Goal: Task Accomplishment & Management: Complete application form

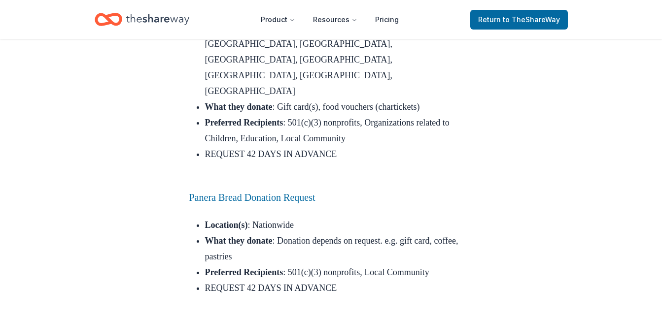
scroll to position [3156, 0]
click at [296, 192] on link "Panera Bread Donation Request" at bounding box center [252, 197] width 126 height 11
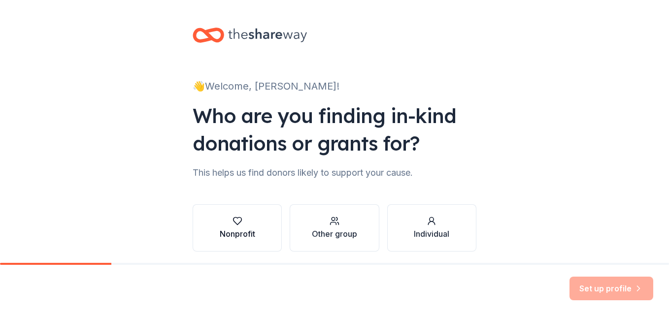
click at [247, 228] on div "Nonprofit" at bounding box center [237, 234] width 35 height 12
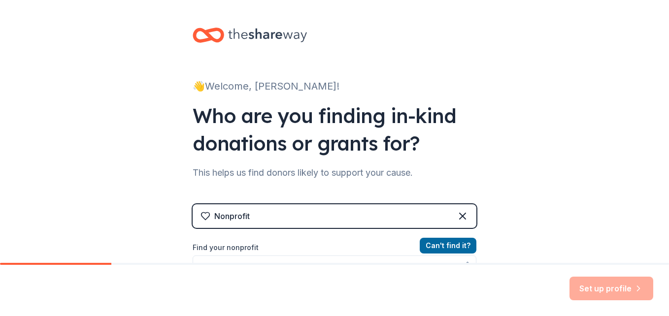
scroll to position [138, 0]
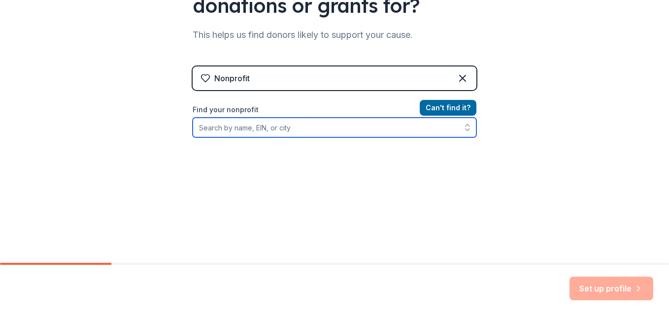
click at [329, 134] on input "Find your nonprofit" at bounding box center [335, 128] width 284 height 20
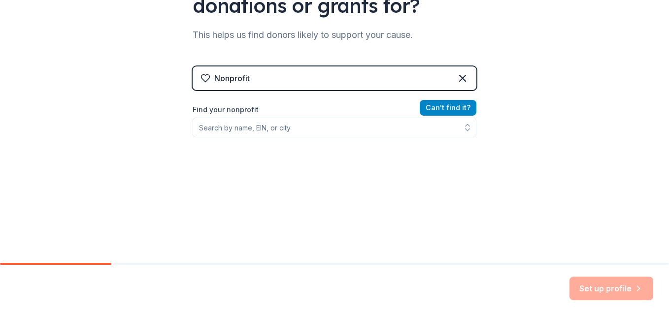
click at [427, 110] on button "Can ' t find it?" at bounding box center [448, 108] width 57 height 16
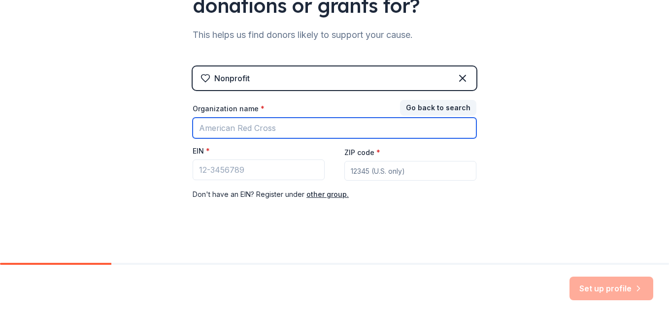
click at [297, 133] on input "Organization name *" at bounding box center [335, 128] width 284 height 21
type input "lake michigan roots"
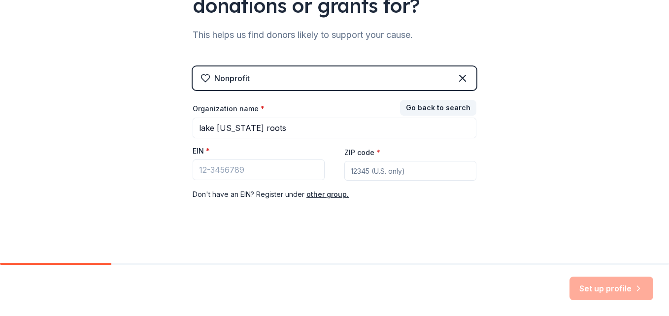
type input "46407"
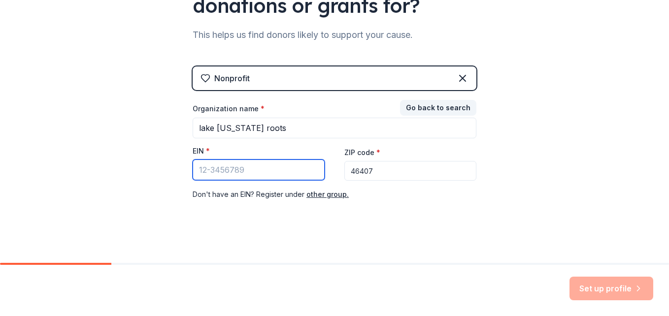
click at [254, 163] on input "EIN *" at bounding box center [259, 170] width 132 height 21
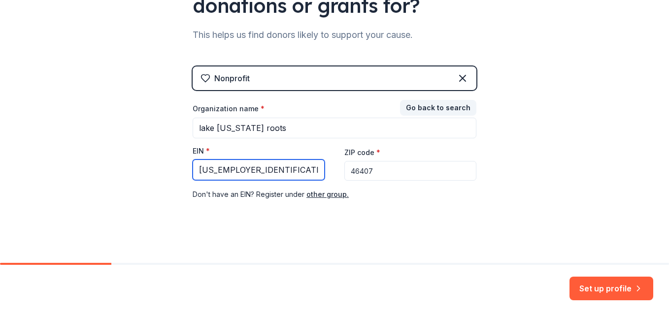
type input "39-2845620"
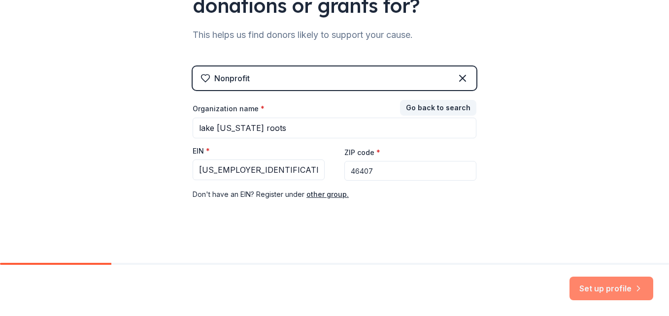
click at [599, 283] on button "Set up profile" at bounding box center [612, 289] width 84 height 24
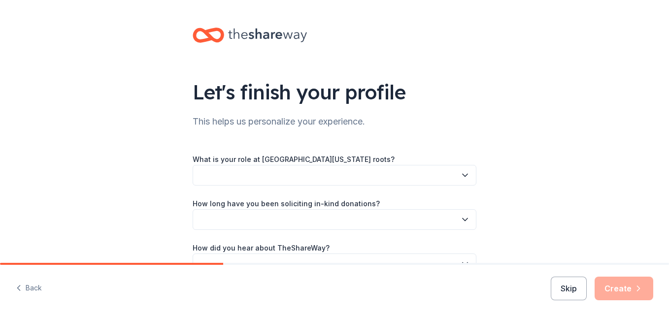
click at [460, 176] on icon "button" at bounding box center [465, 176] width 10 height 10
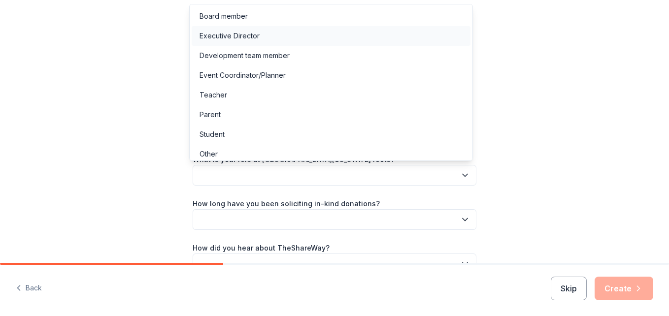
click at [318, 36] on div "Executive Director" at bounding box center [331, 36] width 279 height 20
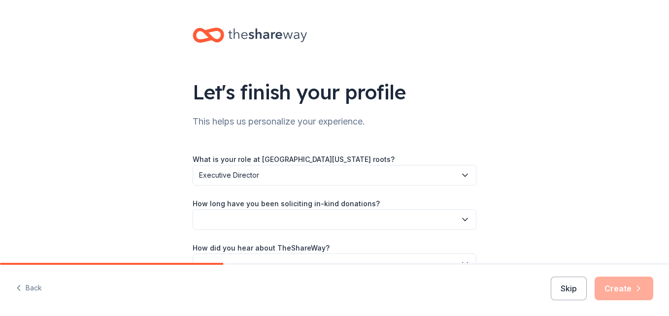
click at [403, 211] on button "button" at bounding box center [335, 219] width 284 height 21
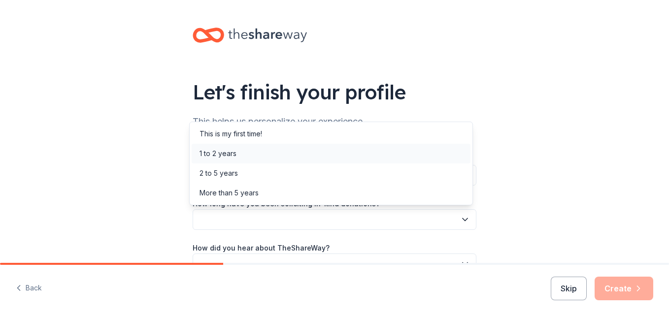
click at [369, 157] on div "1 to 2 years" at bounding box center [331, 154] width 279 height 20
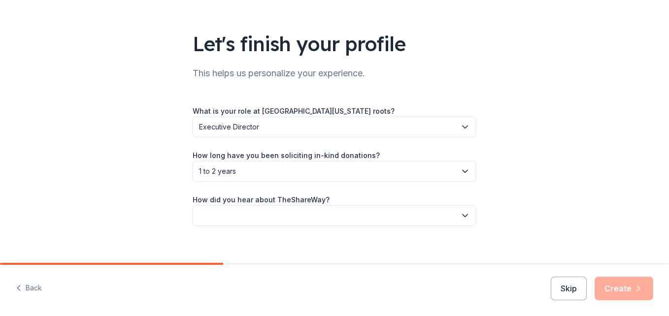
scroll to position [59, 0]
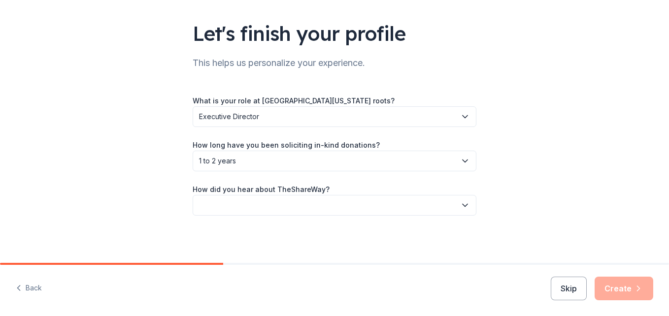
click at [440, 215] on button "button" at bounding box center [335, 205] width 284 height 21
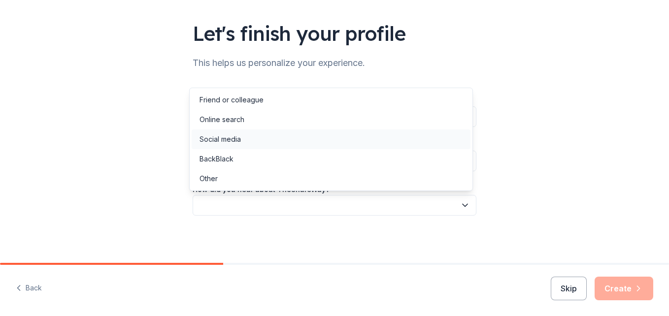
click at [412, 138] on div "Social media" at bounding box center [331, 140] width 279 height 20
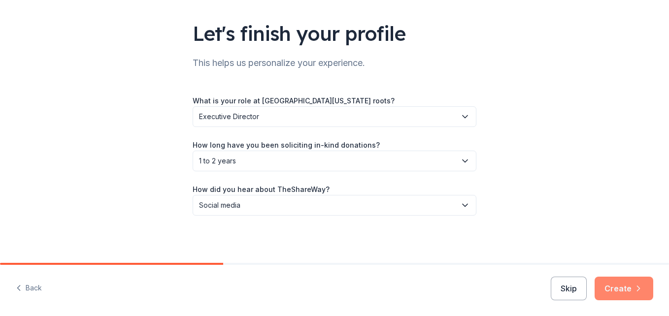
click at [616, 287] on button "Create" at bounding box center [624, 289] width 59 height 24
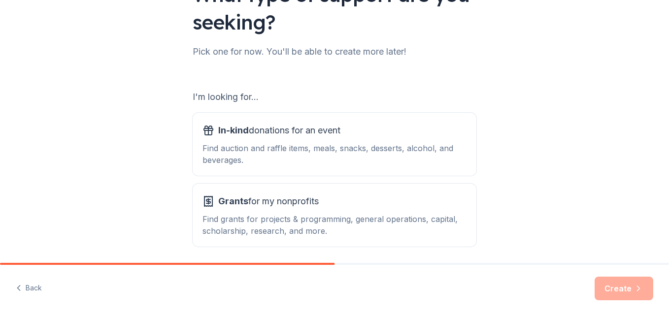
scroll to position [135, 0]
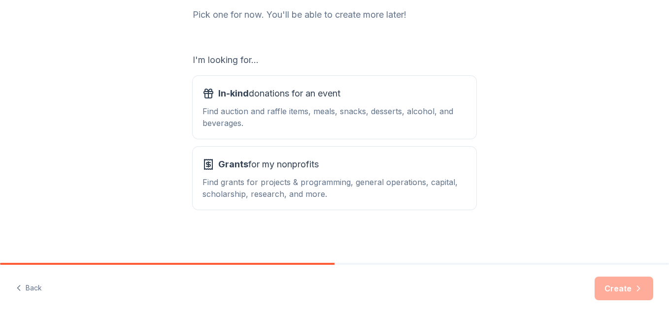
click at [574, 182] on div "What type of support are you seeking? Pick one for now. You'll be able to creat…" at bounding box center [334, 64] width 669 height 398
click at [426, 126] on div "Find auction and raffle items, meals, snacks, desserts, alcohol, and beverages." at bounding box center [335, 117] width 264 height 24
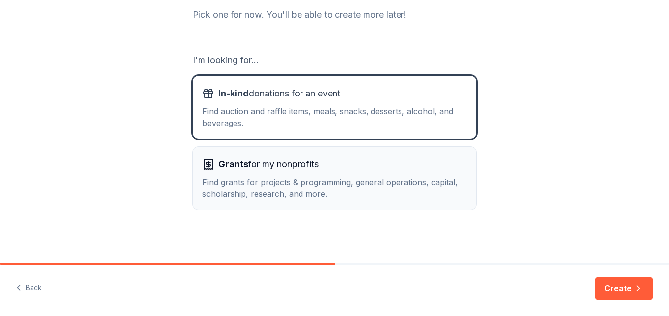
click at [420, 178] on div "Find grants for projects & programming, general operations, capital, scholarshi…" at bounding box center [335, 188] width 264 height 24
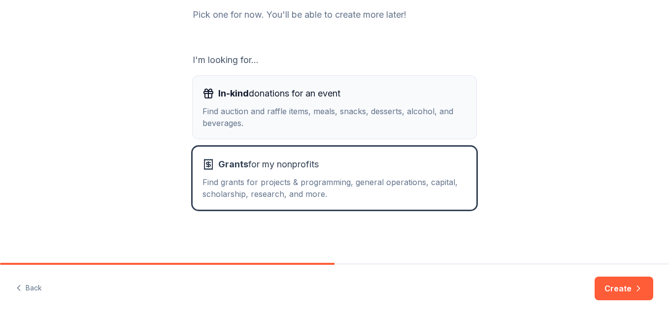
click at [417, 110] on div "Find auction and raffle items, meals, snacks, desserts, alcohol, and beverages." at bounding box center [335, 117] width 264 height 24
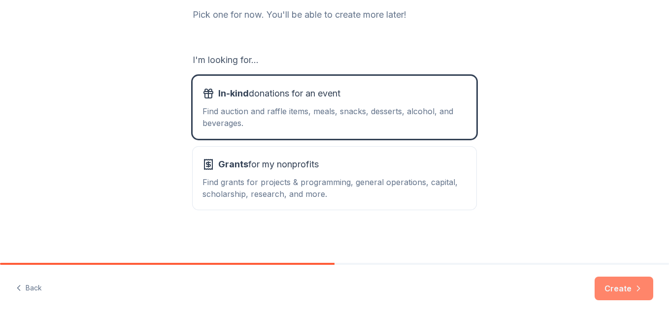
click at [630, 295] on button "Create" at bounding box center [624, 289] width 59 height 24
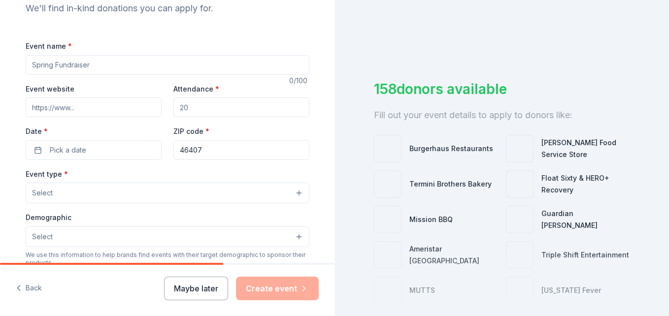
scroll to position [112, 0]
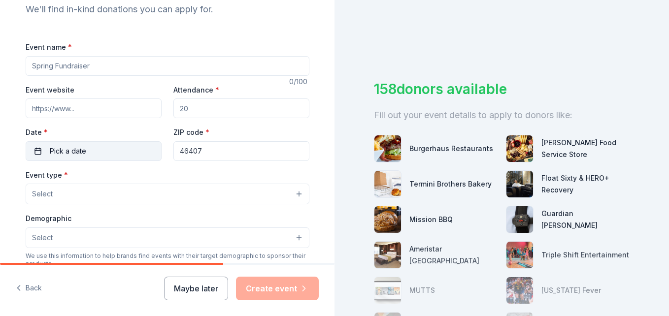
click at [65, 148] on span "Pick a date" at bounding box center [68, 151] width 36 height 12
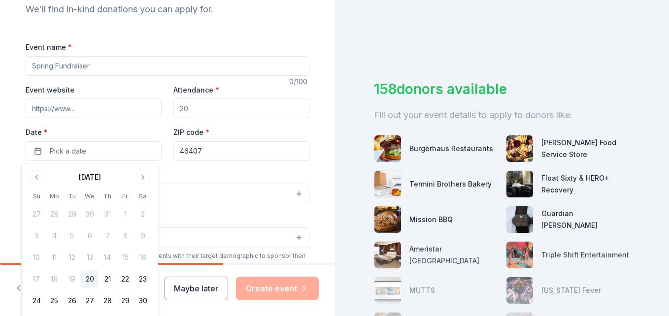
click at [129, 176] on div "August 2025" at bounding box center [90, 177] width 124 height 14
click at [142, 178] on button "Go to next month" at bounding box center [143, 178] width 14 height 14
click at [144, 178] on button "Go to next month" at bounding box center [143, 178] width 14 height 14
click at [143, 178] on button "Go to next month" at bounding box center [143, 178] width 14 height 14
click at [34, 306] on button "23" at bounding box center [37, 301] width 18 height 18
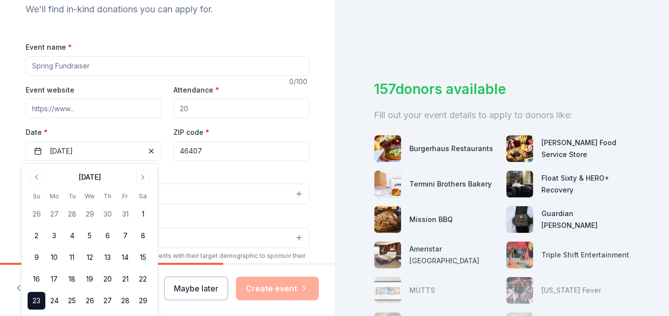
click at [53, 69] on input "Event name *" at bounding box center [168, 66] width 284 height 20
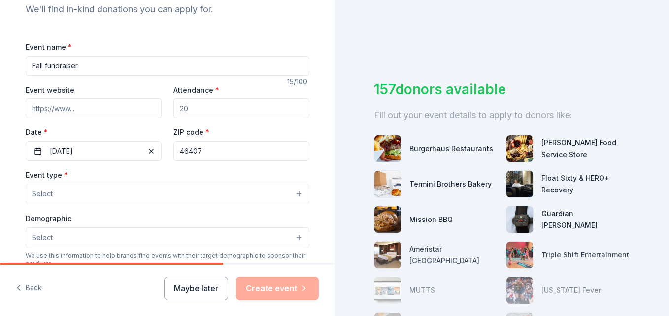
type input "Fall fundraiser"
click at [195, 196] on button "Select" at bounding box center [168, 194] width 284 height 21
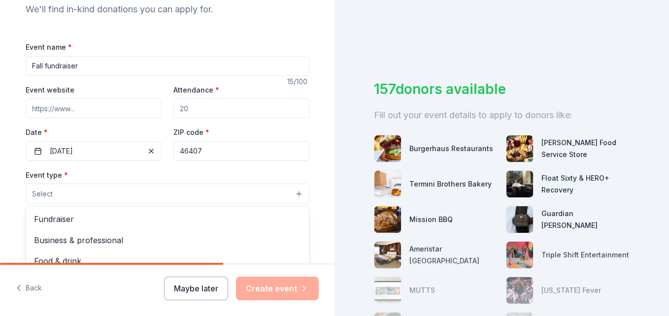
click at [199, 217] on span "Fundraiser" at bounding box center [167, 219] width 267 height 13
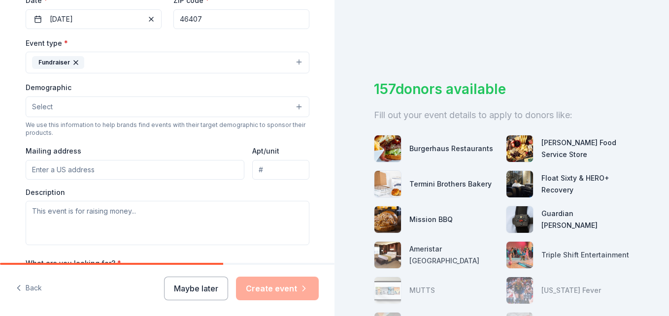
scroll to position [257, 0]
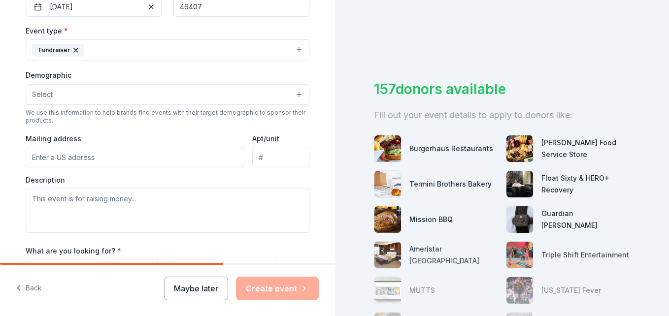
click at [252, 86] on button "Select" at bounding box center [168, 94] width 284 height 21
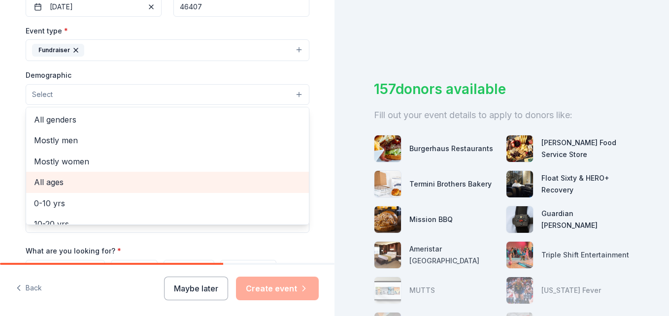
click at [200, 180] on span "All ages" at bounding box center [167, 182] width 267 height 13
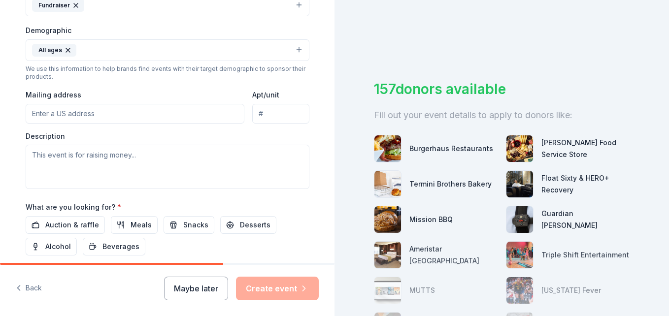
scroll to position [287, 0]
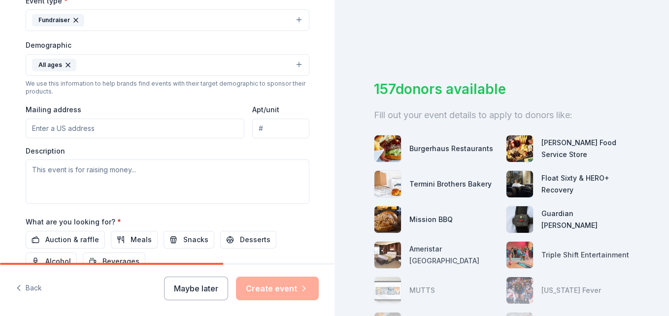
click at [178, 129] on input "Mailing address" at bounding box center [135, 129] width 219 height 20
type input "5149 e 13th pl"
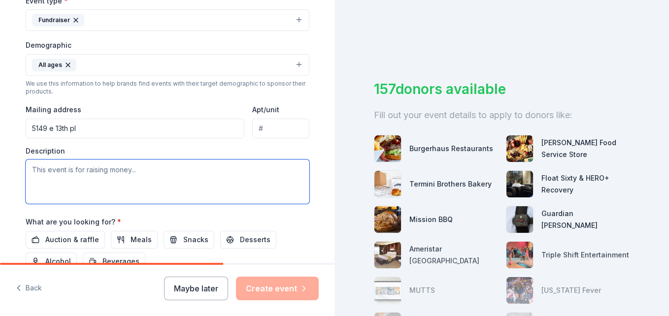
click at [228, 174] on textarea at bounding box center [168, 182] width 284 height 44
click at [239, 203] on textarea "Raising money for students in need" at bounding box center [168, 182] width 284 height 44
type textarea "Raising money for students in need"
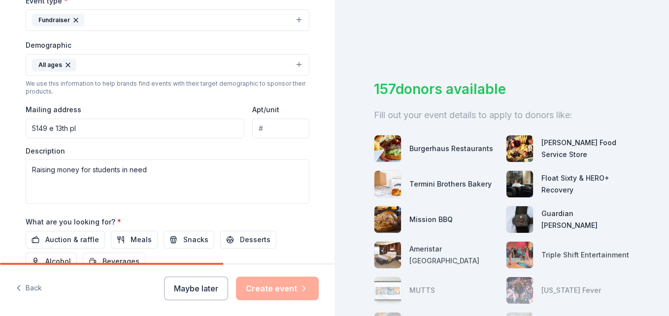
click at [252, 219] on div "What are you looking for? * Auction & raffle Meals Snacks Desserts Alcohol Beve…" at bounding box center [168, 243] width 284 height 55
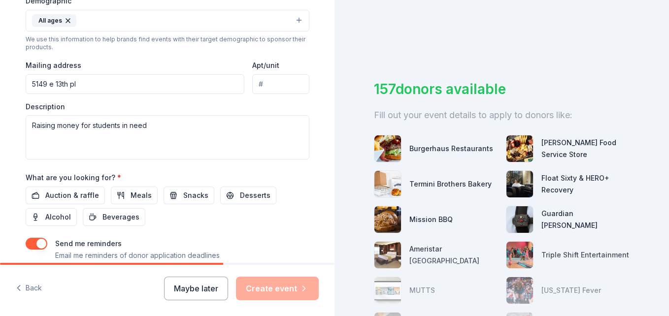
scroll to position [360, 0]
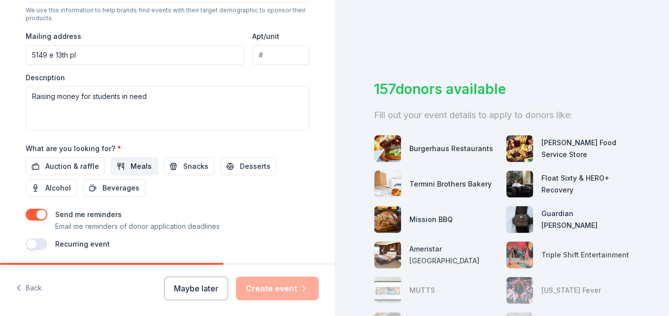
click at [134, 167] on span "Meals" at bounding box center [141, 167] width 21 height 12
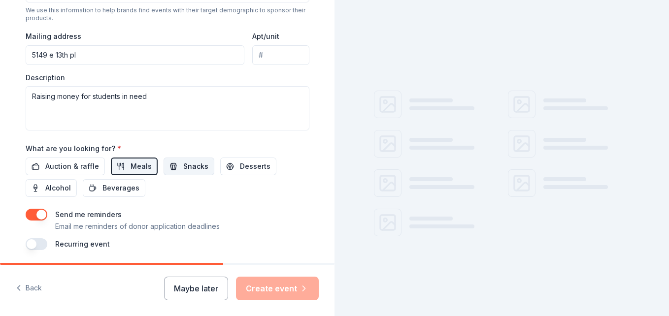
click at [185, 170] on span "Snacks" at bounding box center [195, 167] width 25 height 12
click at [240, 170] on span "Desserts" at bounding box center [255, 167] width 31 height 12
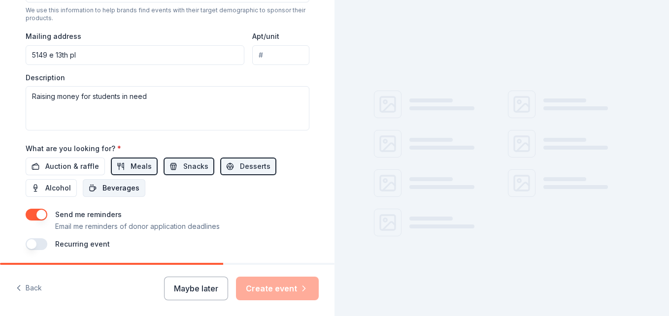
click at [118, 195] on button "Beverages" at bounding box center [114, 188] width 63 height 18
click at [79, 161] on span "Auction & raffle" at bounding box center [72, 167] width 54 height 12
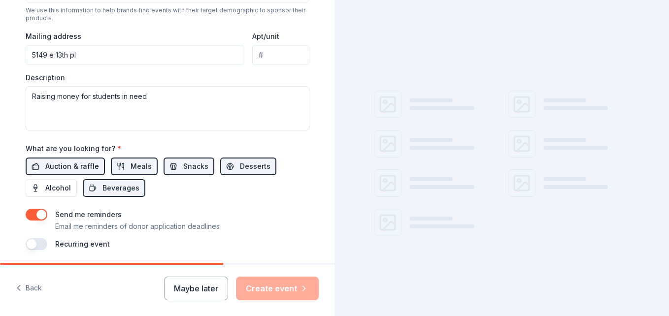
scroll to position [395, 0]
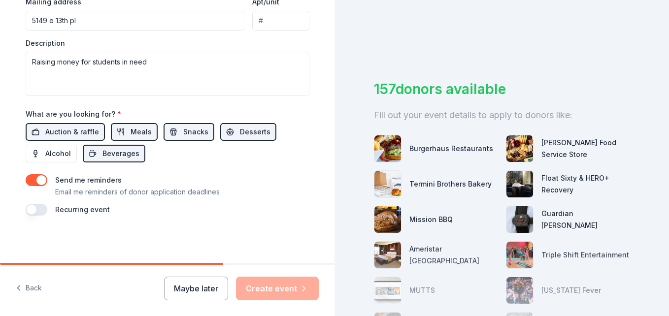
click at [31, 178] on button "button" at bounding box center [37, 180] width 22 height 12
click at [285, 286] on div "Maybe later Create event" at bounding box center [241, 289] width 155 height 24
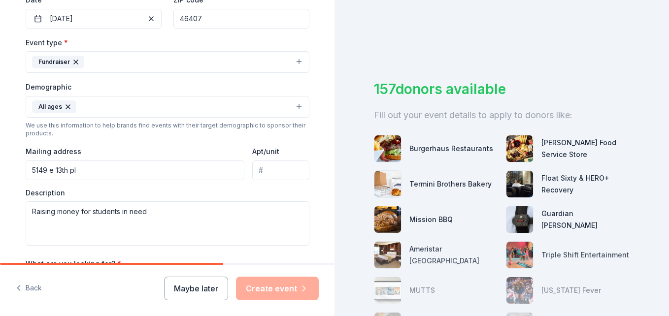
scroll to position [248, 0]
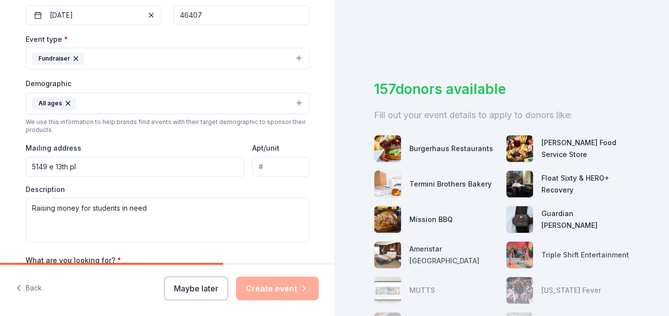
click at [432, 151] on div "Burgerhaus Restaurants" at bounding box center [452, 149] width 84 height 12
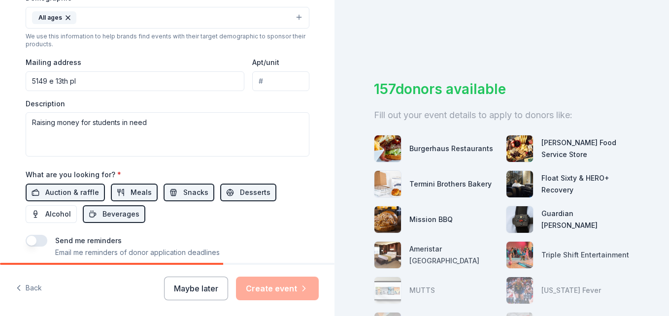
scroll to position [395, 0]
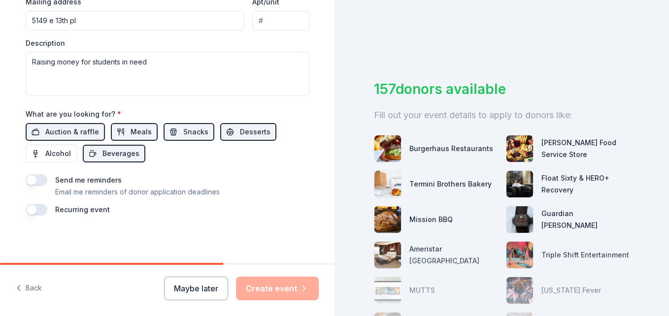
click at [29, 210] on button "button" at bounding box center [37, 210] width 22 height 12
click at [29, 211] on button "button" at bounding box center [37, 210] width 22 height 12
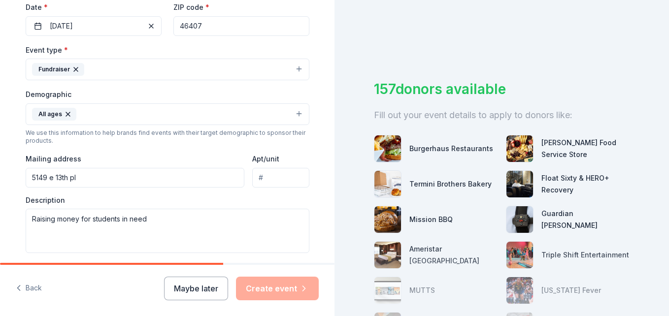
scroll to position [237, 0]
click at [200, 176] on input "5149 e 13th pl" at bounding box center [135, 179] width 219 height 20
type input "5149 East 13th Place, Gary, IN, 46403"
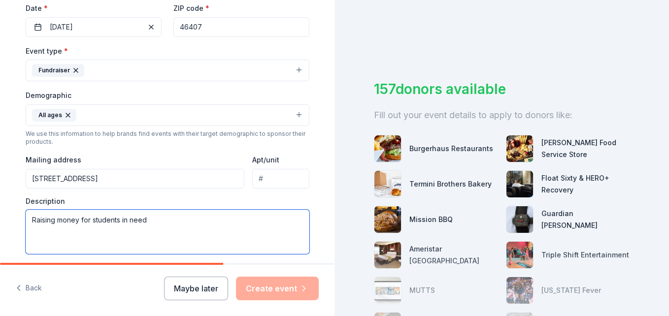
click at [285, 233] on textarea "Raising money for students in need" at bounding box center [168, 232] width 284 height 44
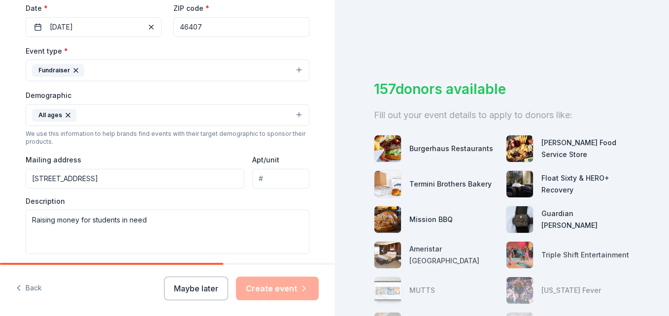
click at [317, 230] on div "Tell us about your event. We'll find in-kind donations you can apply for. Event…" at bounding box center [167, 92] width 315 height 658
click at [293, 288] on div "Maybe later Create event" at bounding box center [241, 289] width 155 height 24
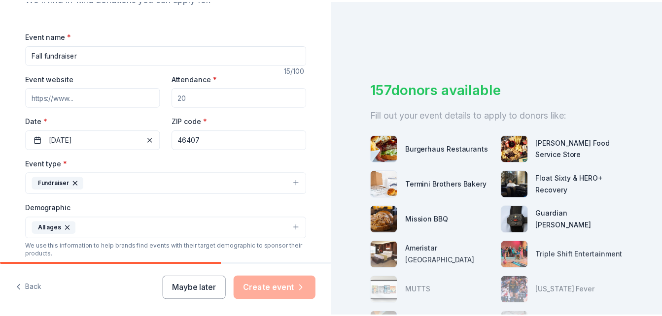
scroll to position [123, 0]
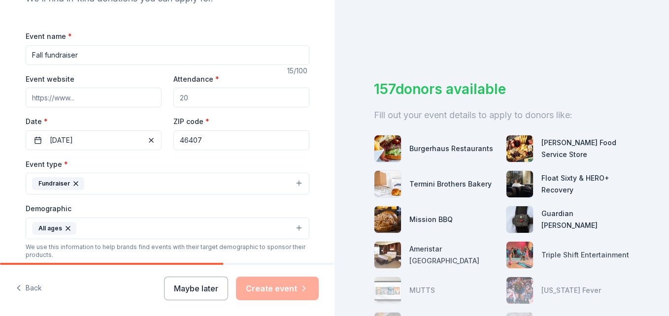
click at [263, 193] on button "Fundraiser" at bounding box center [168, 184] width 284 height 22
click at [260, 96] on input "Attendance *" at bounding box center [242, 98] width 136 height 20
type input "1"
type input "50"
click at [299, 287] on icon "button" at bounding box center [304, 289] width 10 height 10
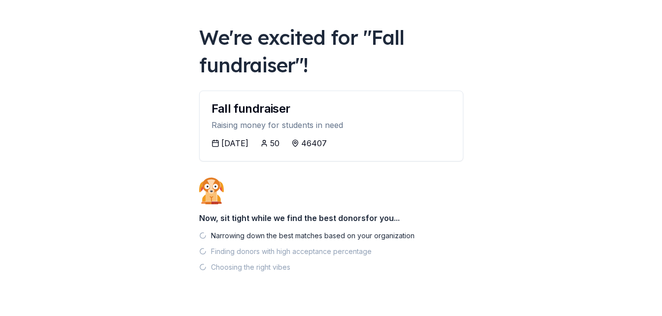
scroll to position [61, 0]
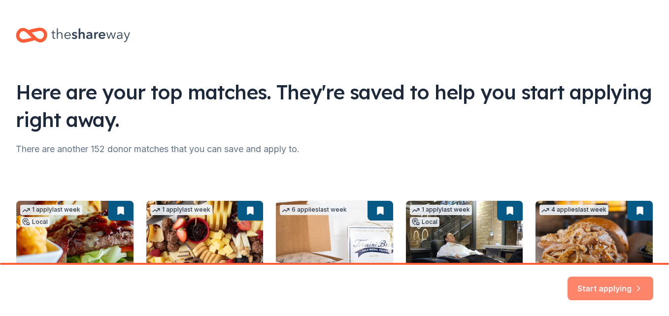
click at [578, 284] on button "Start applying" at bounding box center [611, 283] width 86 height 24
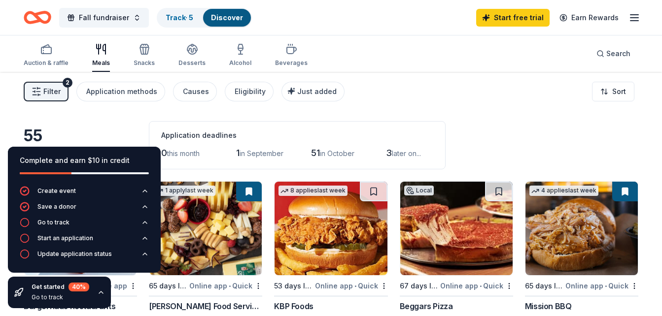
click at [6, 64] on div "Auction & raffle Meals Snacks Desserts Alcohol Beverages Search" at bounding box center [331, 53] width 662 height 36
click at [5, 104] on div "Filter 2 Application methods Causes Eligibility Just added Sort" at bounding box center [331, 91] width 662 height 39
click at [4, 105] on div "Filter 2 Application methods Causes Eligibility Just added Sort" at bounding box center [331, 91] width 662 height 39
click at [279, 143] on div "Application deadlines 0 this month 1 in September 51 in October 3 later on..." at bounding box center [297, 145] width 297 height 48
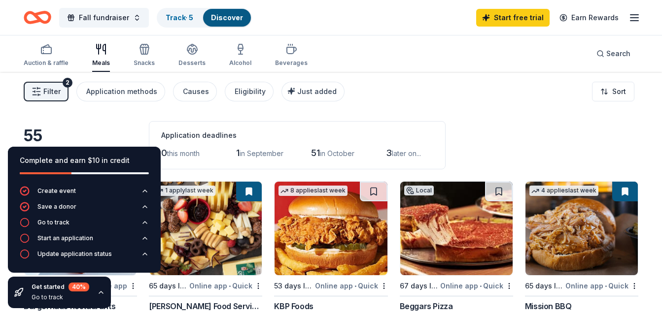
click at [279, 143] on div "Application deadlines 0 this month 1 in September 51 in October 3 later on..." at bounding box center [297, 145] width 297 height 48
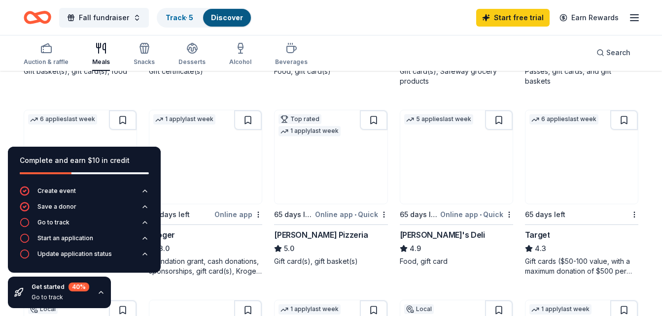
scroll to position [453, 0]
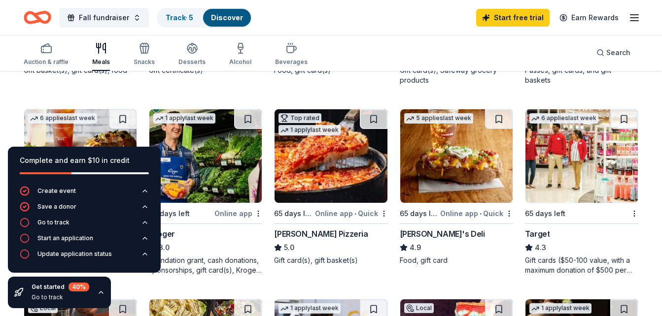
click at [548, 172] on img at bounding box center [581, 156] width 112 height 94
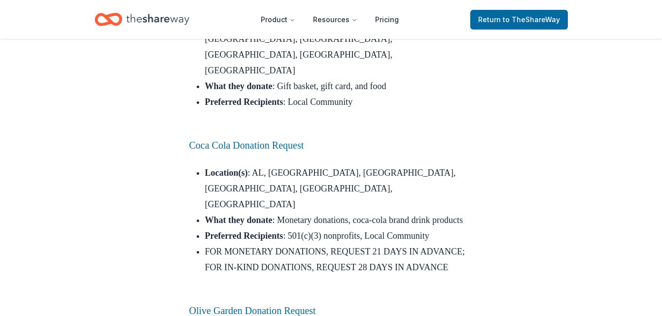
scroll to position [3674, 0]
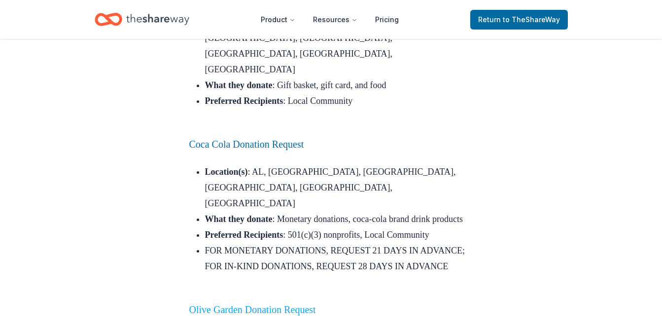
click at [275, 305] on link "Olive Garden Donation Request" at bounding box center [252, 310] width 127 height 11
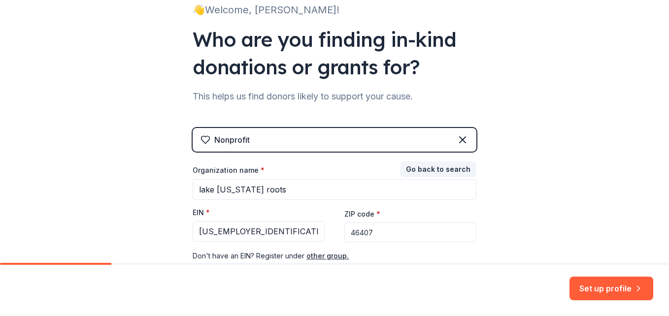
scroll to position [75, 0]
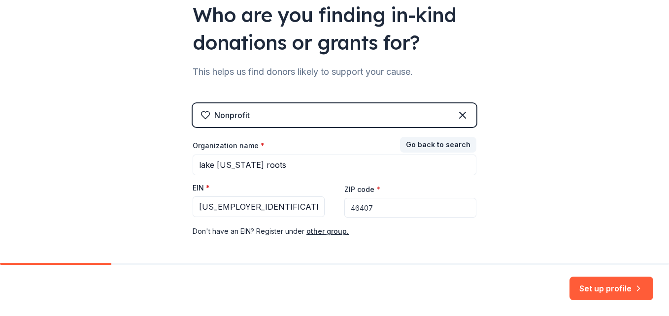
scroll to position [142, 0]
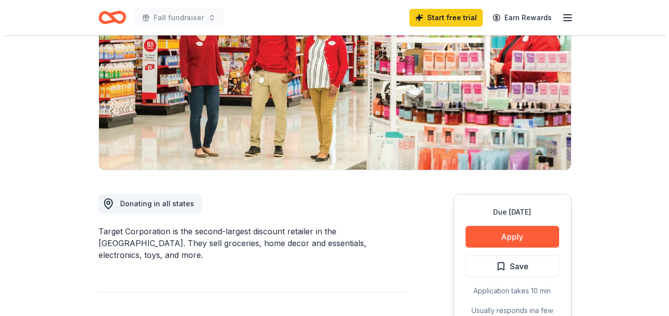
scroll to position [131, 0]
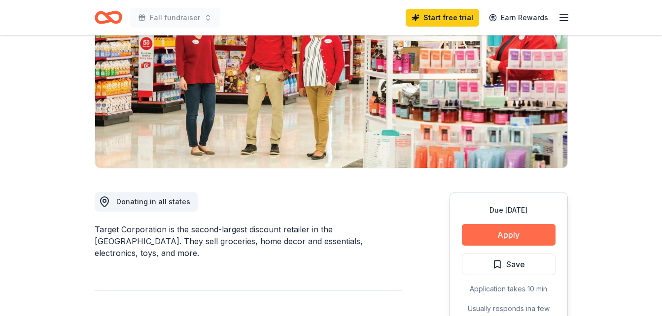
click at [511, 239] on button "Apply" at bounding box center [509, 235] width 94 height 22
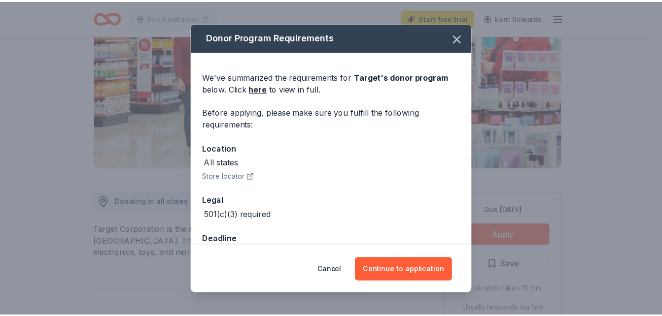
scroll to position [27, 0]
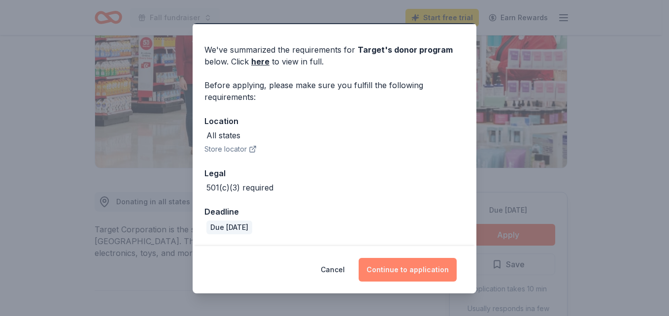
click at [407, 261] on button "Continue to application" at bounding box center [408, 270] width 98 height 24
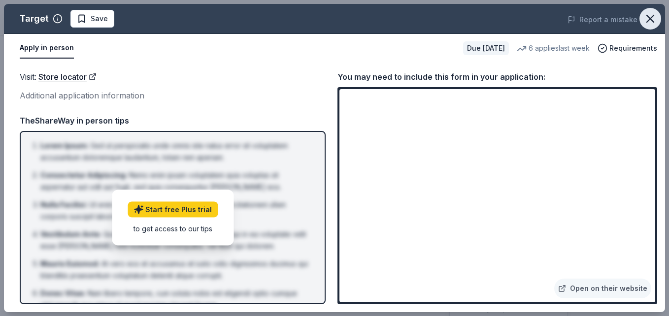
click at [650, 20] on icon "button" at bounding box center [651, 19] width 14 height 14
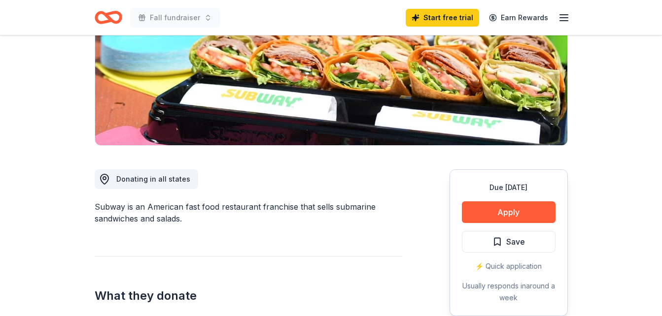
scroll to position [153, 0]
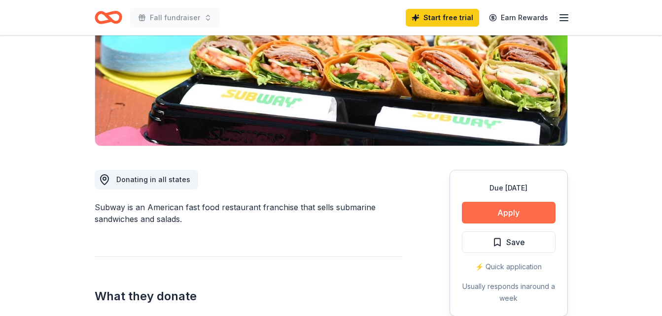
drag, startPoint x: 484, startPoint y: 212, endPoint x: 469, endPoint y: 208, distance: 15.3
click at [469, 208] on button "Apply" at bounding box center [509, 213] width 94 height 22
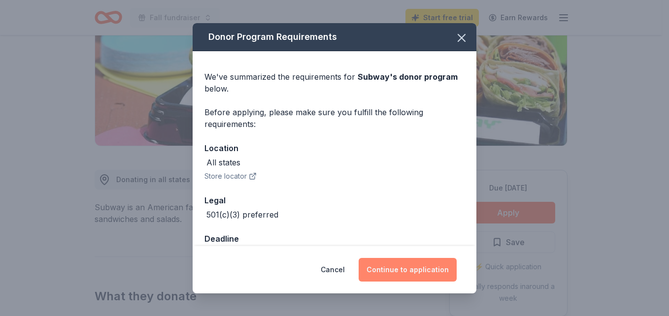
click at [401, 262] on button "Continue to application" at bounding box center [408, 270] width 98 height 24
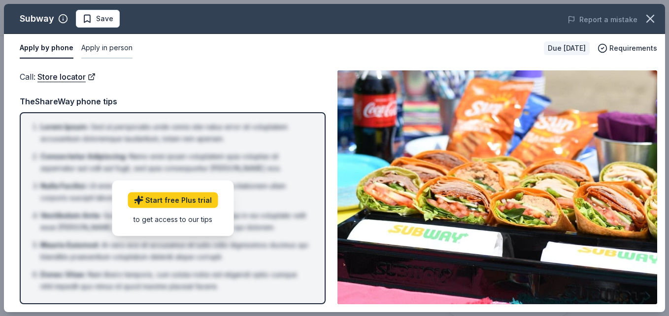
click at [104, 47] on button "Apply in person" at bounding box center [106, 48] width 51 height 21
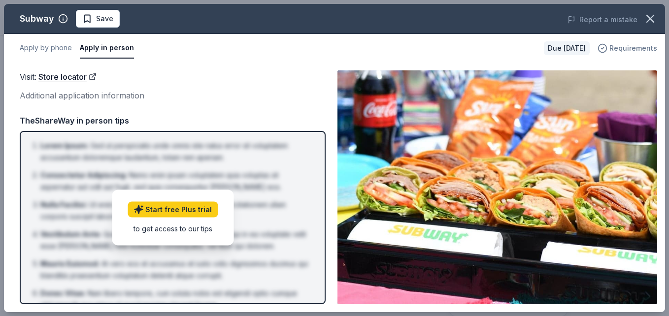
click at [612, 51] on span "Requirements" at bounding box center [634, 48] width 48 height 12
click at [650, 16] on icon "button" at bounding box center [651, 19] width 14 height 14
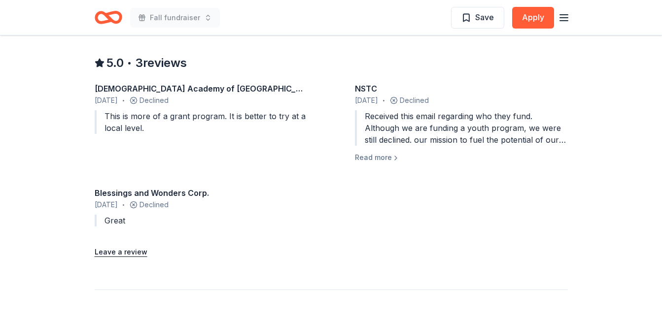
scroll to position [887, 0]
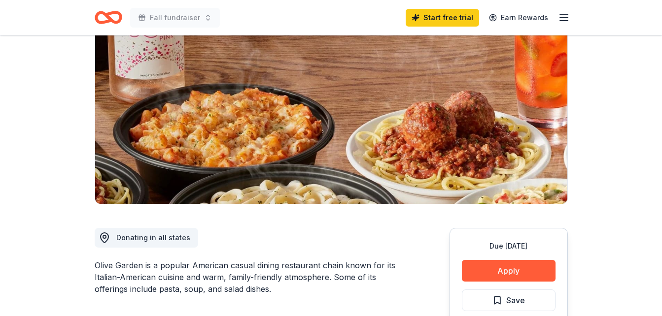
scroll to position [152, 0]
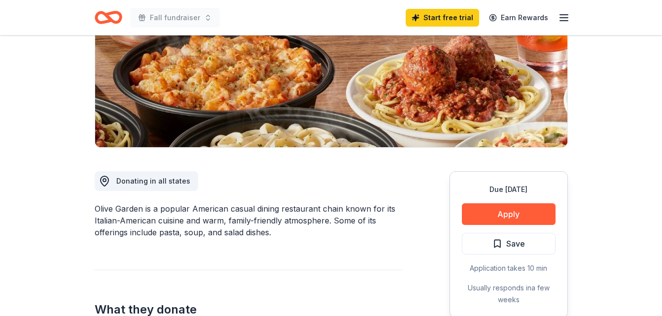
drag, startPoint x: 491, startPoint y: 207, endPoint x: 68, endPoint y: 140, distance: 428.7
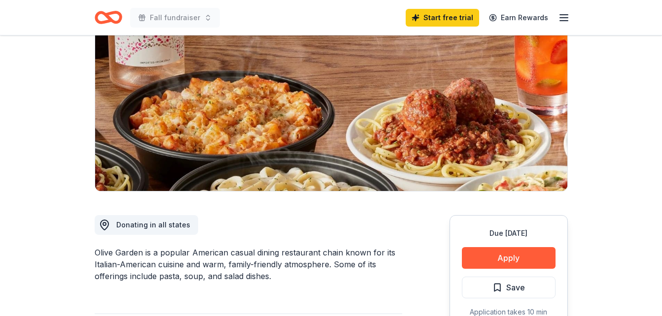
scroll to position [107, 0]
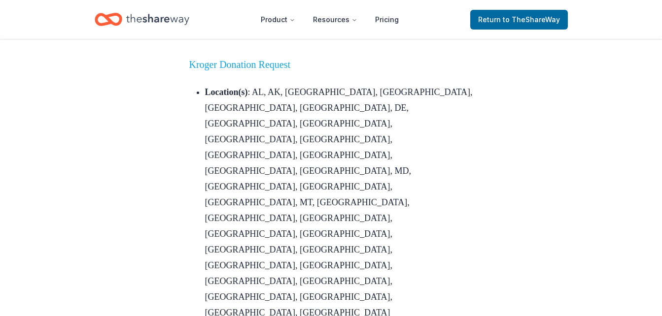
scroll to position [4640, 0]
